Goal: Task Accomplishment & Management: Manage account settings

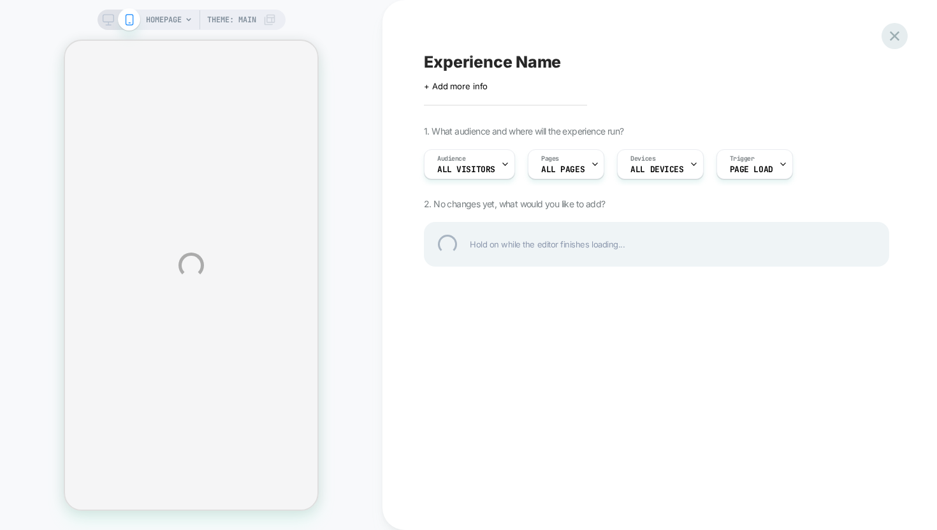
click at [902, 36] on div at bounding box center [895, 36] width 26 height 26
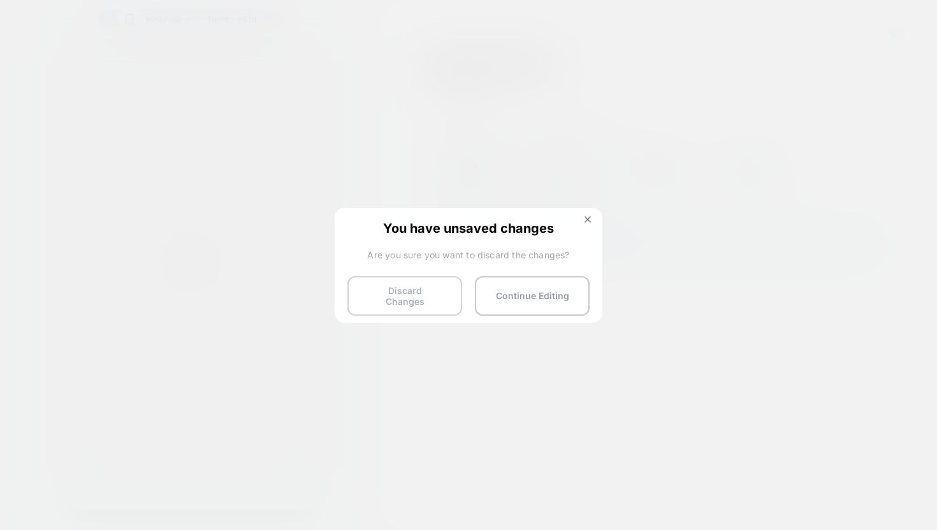
click at [432, 289] on button "Discard Changes" at bounding box center [404, 296] width 115 height 40
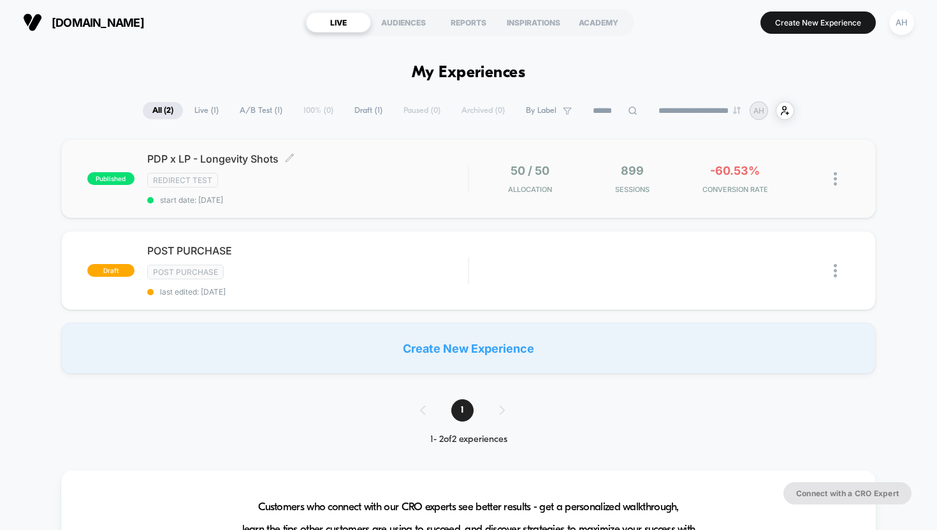
click at [173, 156] on span "PDP x LP - Longevity Shots Click to edit experience details" at bounding box center [307, 158] width 321 height 13
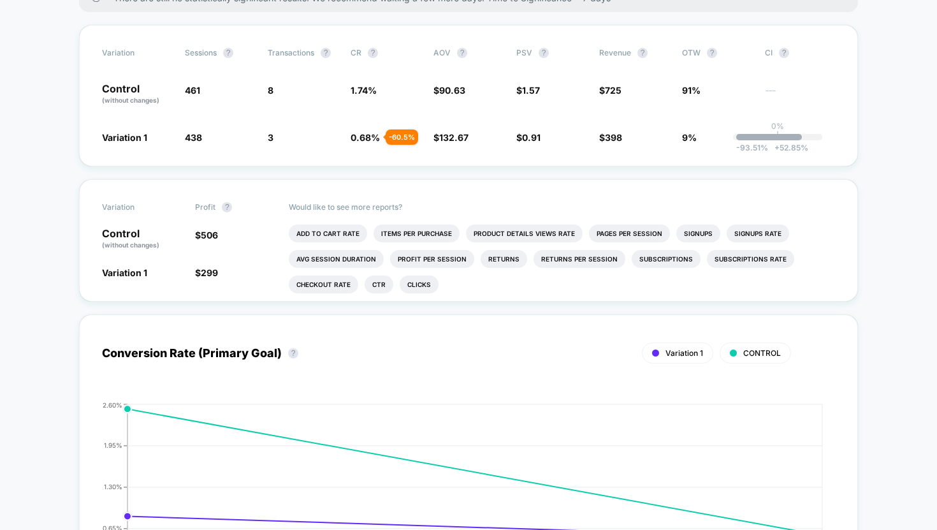
scroll to position [257, 0]
click at [750, 251] on li "Subscriptions Rate" at bounding box center [750, 258] width 87 height 18
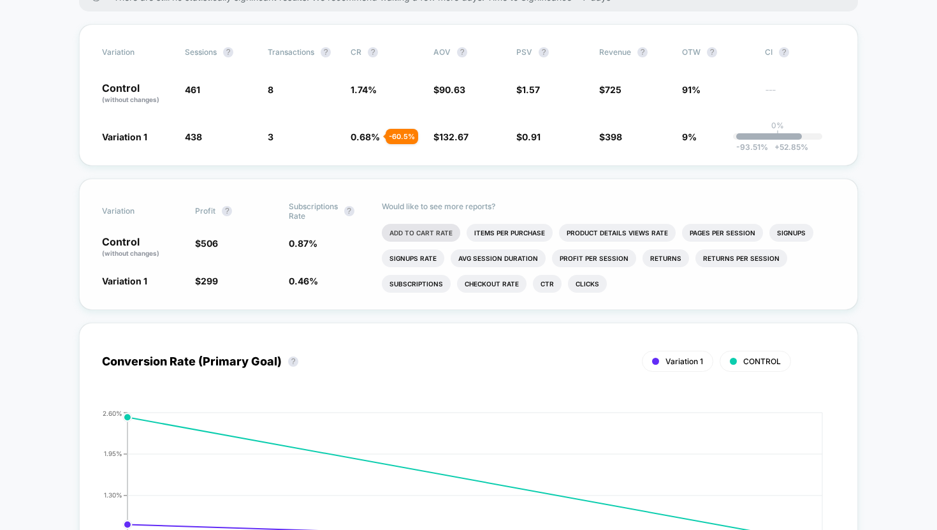
click at [434, 232] on li "Add To Cart Rate" at bounding box center [421, 233] width 78 height 18
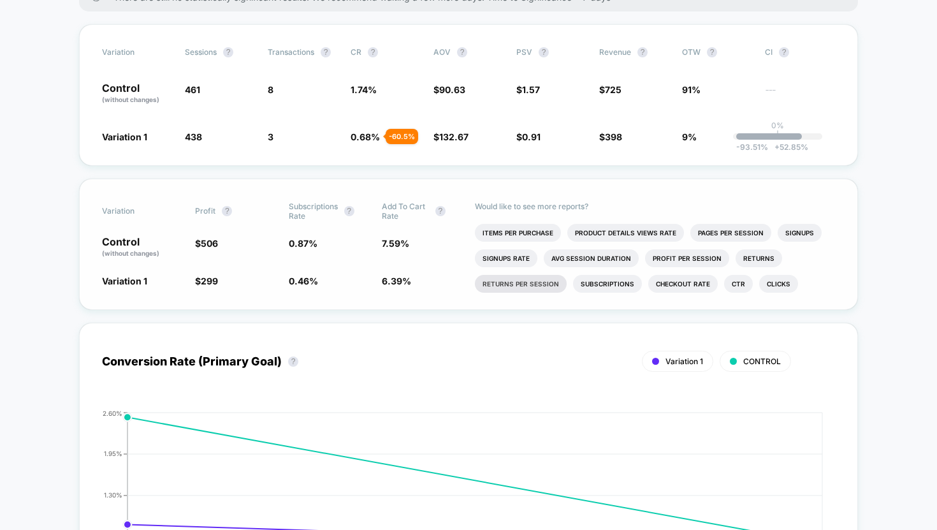
click at [536, 289] on li "Returns Per Session" at bounding box center [521, 284] width 92 height 18
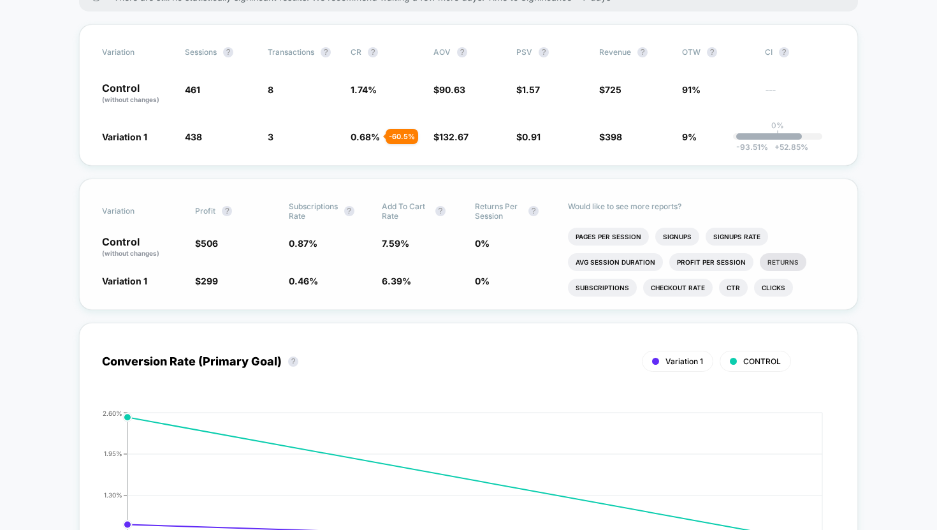
scroll to position [22, 0]
click at [683, 282] on li "Checkout Rate" at bounding box center [677, 288] width 69 height 18
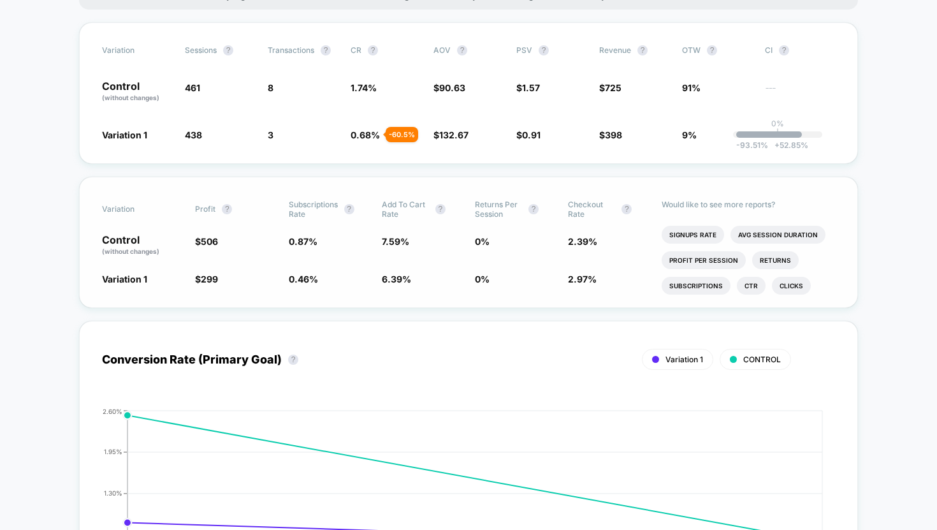
scroll to position [259, 0]
click at [798, 279] on li "Clicks" at bounding box center [791, 285] width 39 height 18
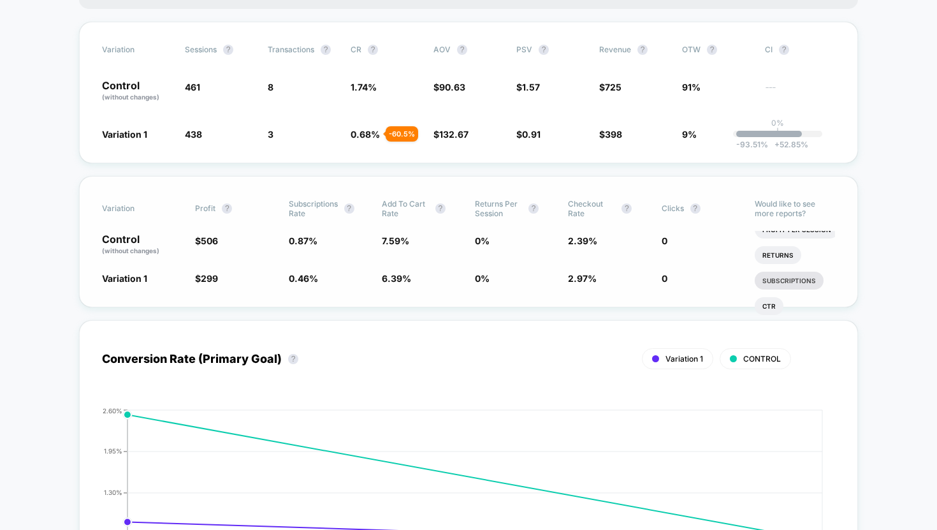
scroll to position [148, 0]
click at [796, 242] on li "Profit Per Session" at bounding box center [797, 245] width 84 height 18
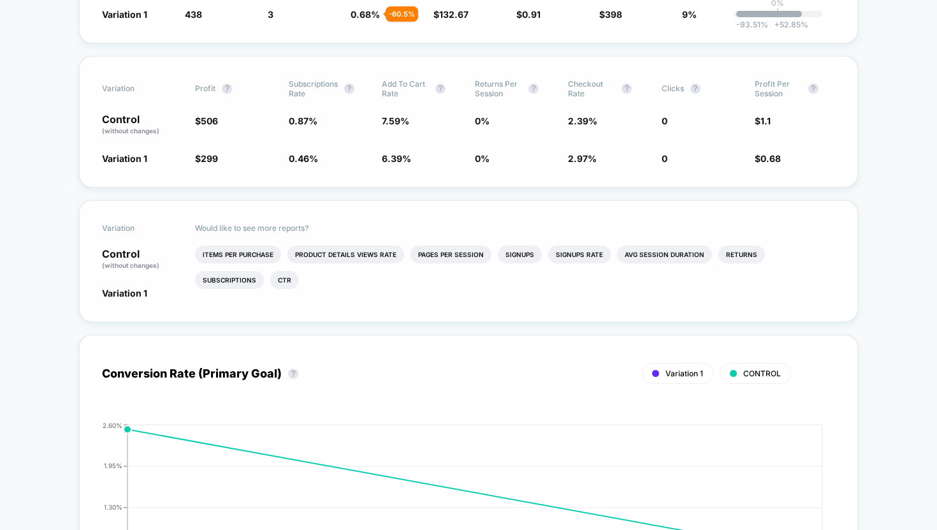
scroll to position [411, 0]
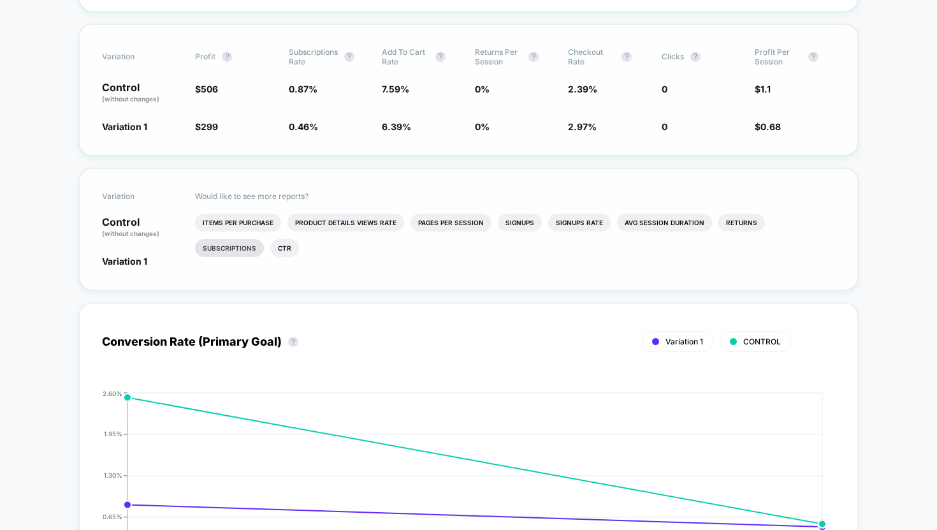
click at [264, 239] on li "Subscriptions" at bounding box center [229, 248] width 69 height 18
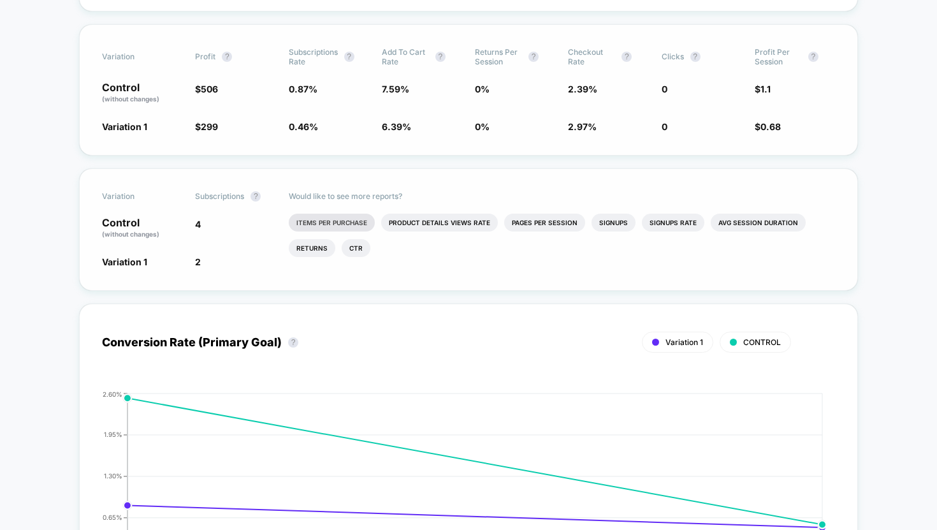
click at [333, 221] on li "Items Per Purchase" at bounding box center [332, 223] width 86 height 18
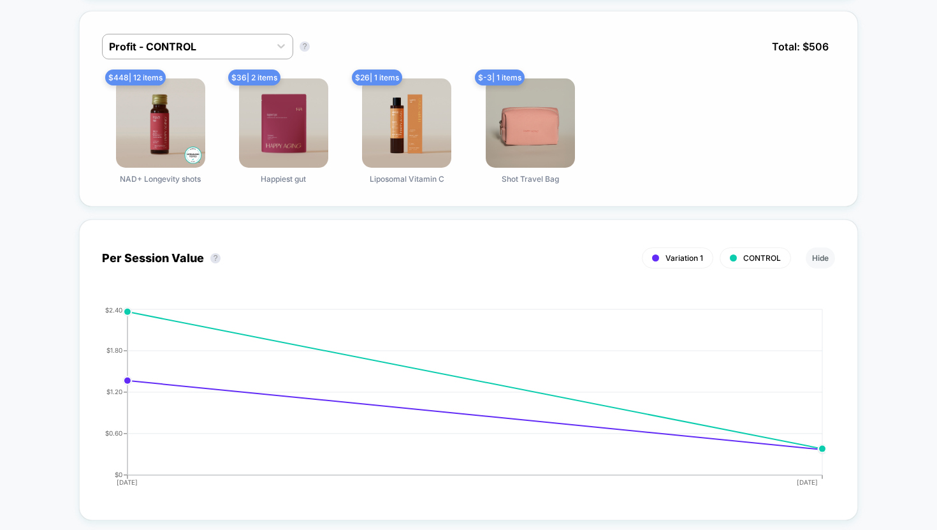
scroll to position [1018, 0]
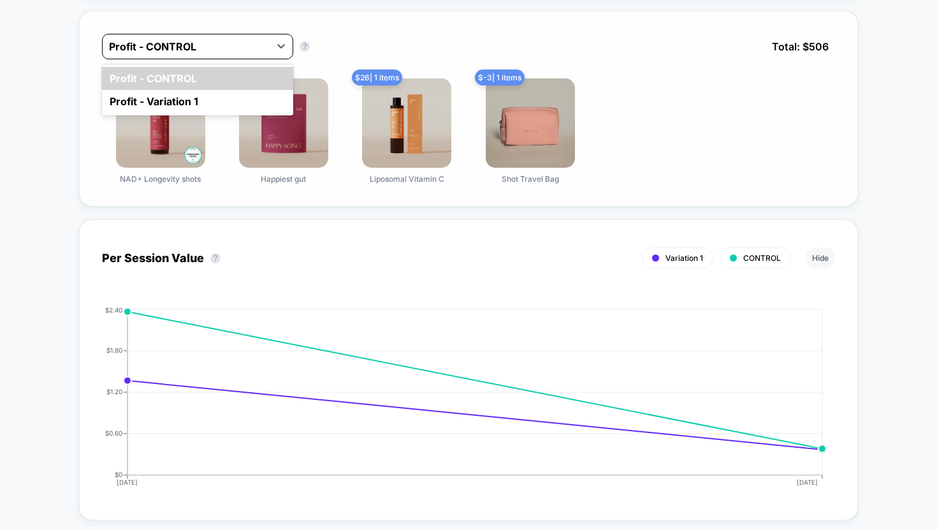
click at [181, 43] on div at bounding box center [186, 46] width 154 height 15
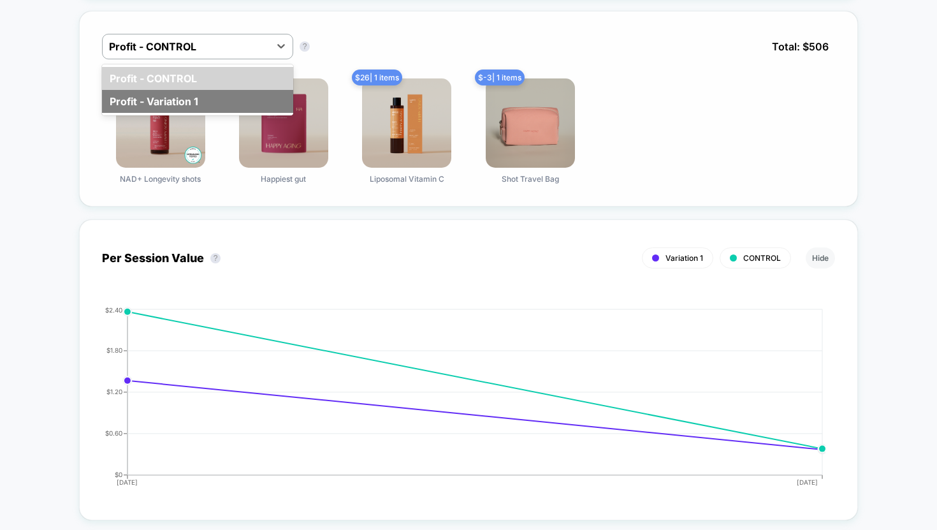
click at [189, 97] on div "Profit - Variation 1" at bounding box center [197, 101] width 191 height 23
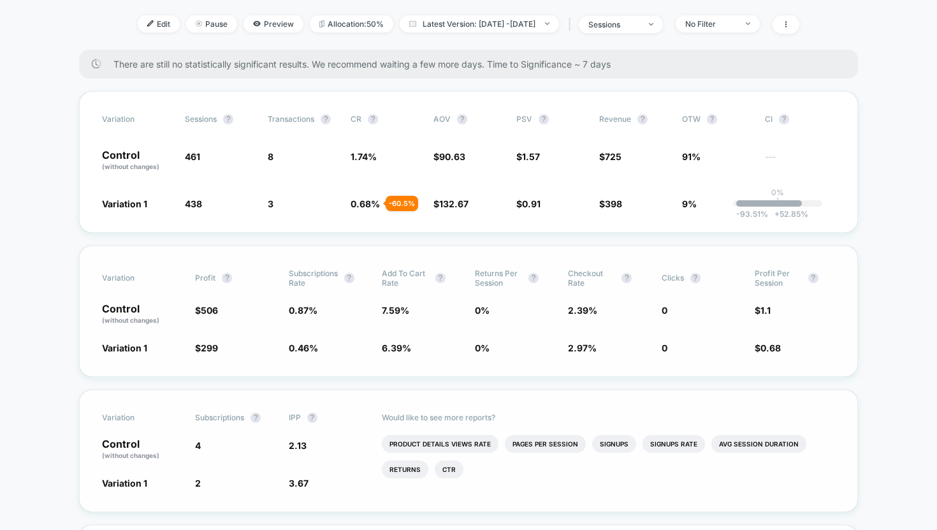
scroll to position [0, 0]
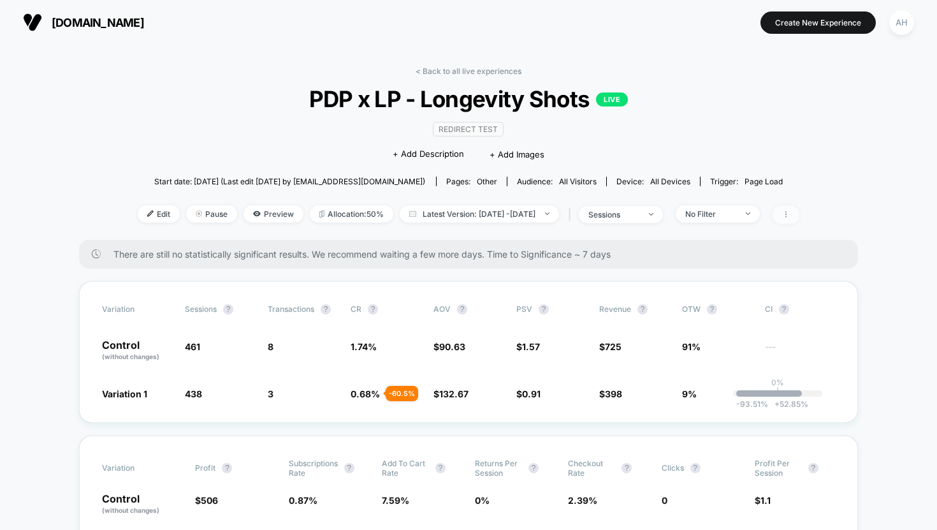
click at [800, 216] on span at bounding box center [786, 214] width 27 height 18
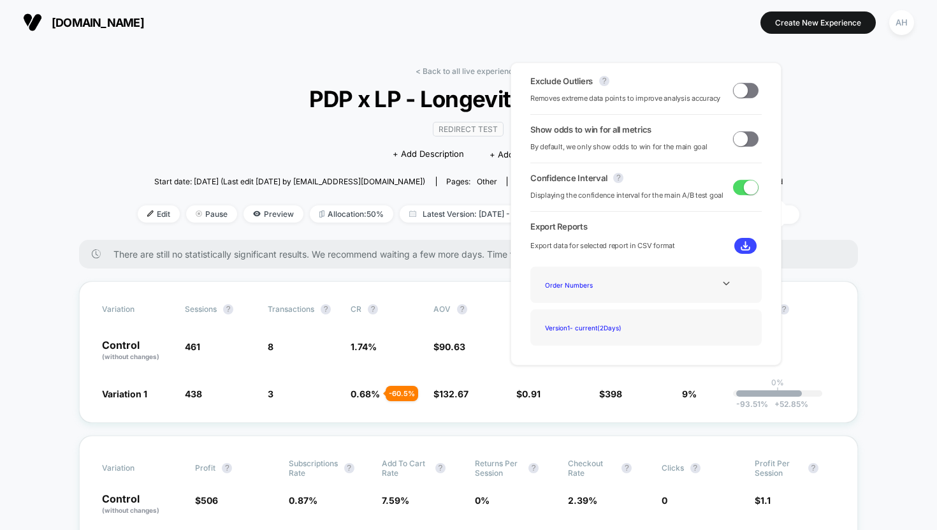
click at [259, 112] on span "PDP x LP - Longevity Shots LIVE" at bounding box center [469, 98] width 596 height 27
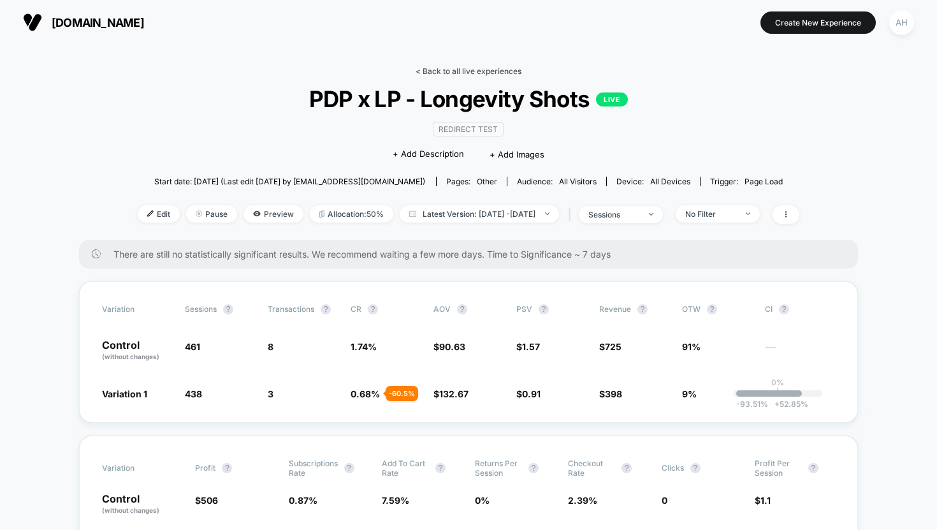
click at [424, 73] on link "< Back to all live experiences" at bounding box center [469, 71] width 106 height 10
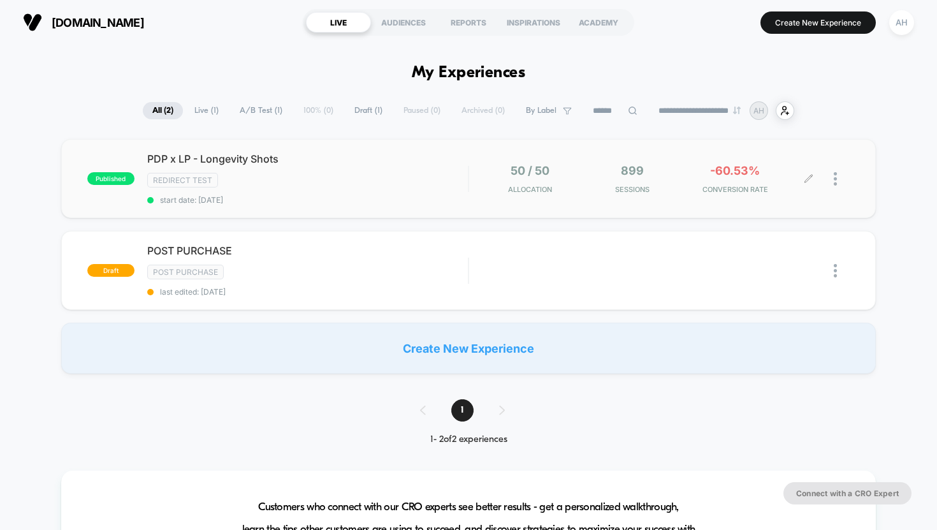
click at [842, 186] on div at bounding box center [842, 179] width 16 height 30
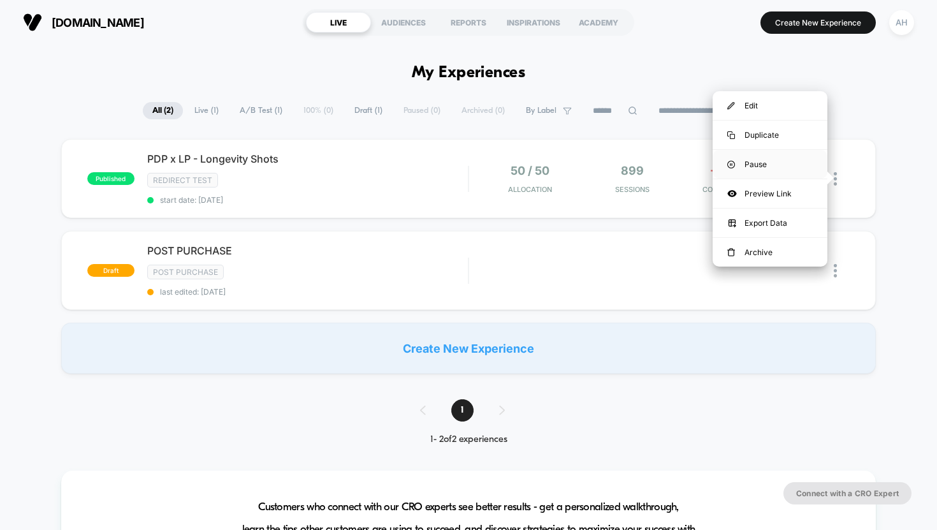
click at [775, 154] on div "Pause" at bounding box center [770, 164] width 115 height 29
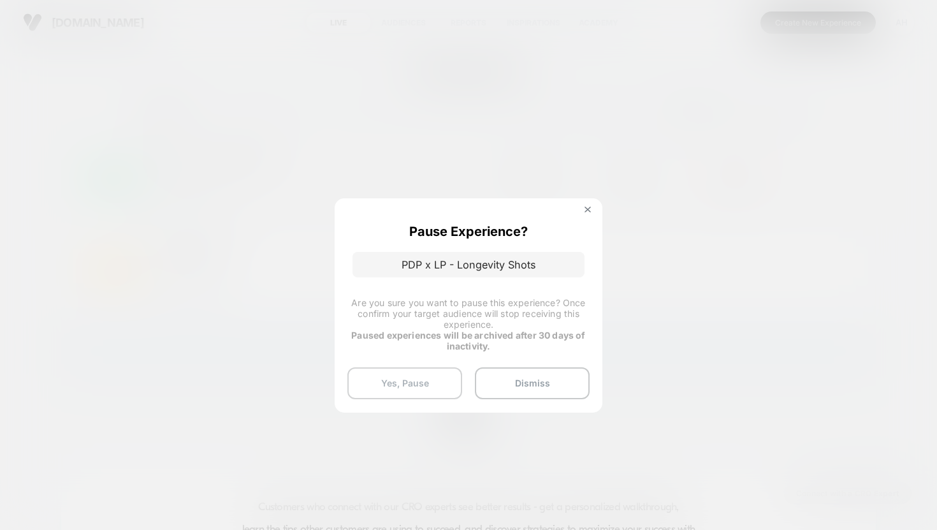
click at [435, 383] on button "Yes, Pause" at bounding box center [404, 383] width 115 height 32
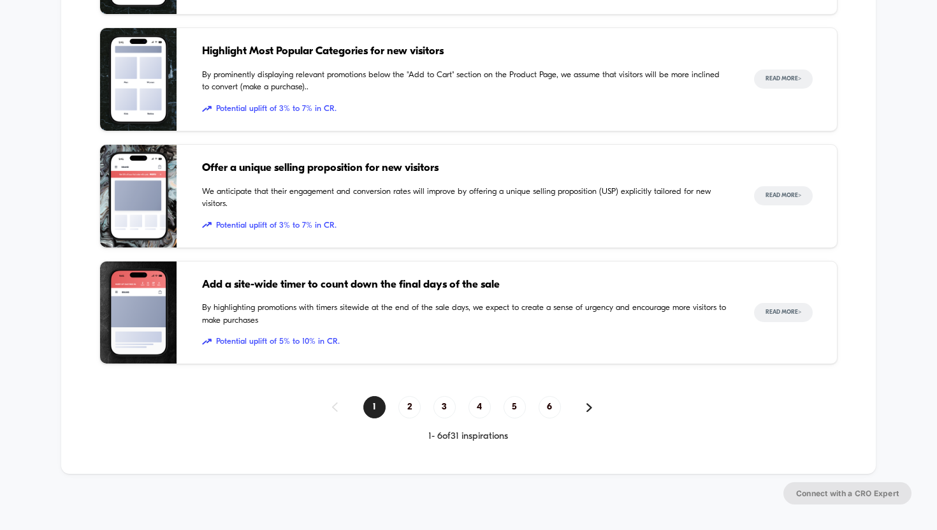
scroll to position [1196, 0]
